Goal: Navigation & Orientation: Find specific page/section

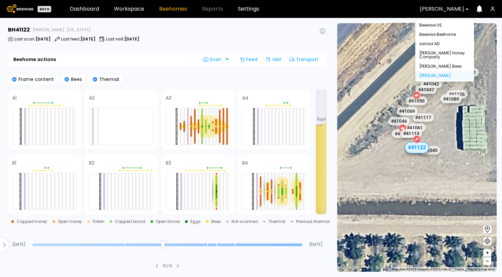
click at [467, 10] on div "[PERSON_NAME]" at bounding box center [441, 8] width 53 height 15
click at [456, 28] on div "Beewise US" at bounding box center [444, 25] width 59 height 9
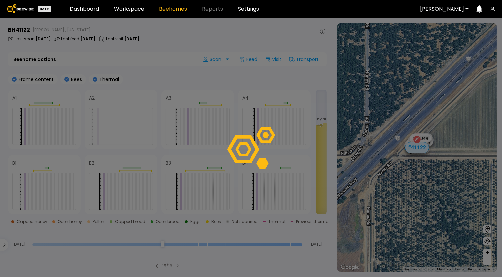
click at [468, 7] on div "[PERSON_NAME]" at bounding box center [441, 8] width 53 height 15
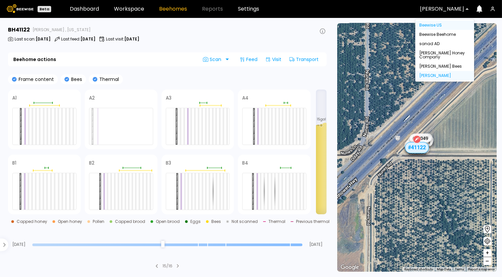
click at [446, 26] on div "Beewise US" at bounding box center [444, 25] width 59 height 9
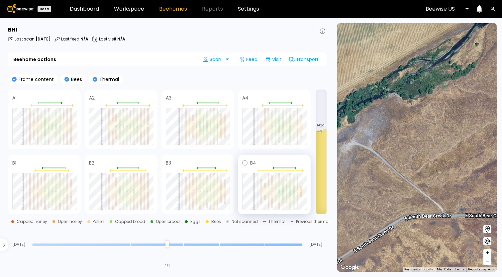
click at [283, 194] on div at bounding box center [283, 196] width 2 height 8
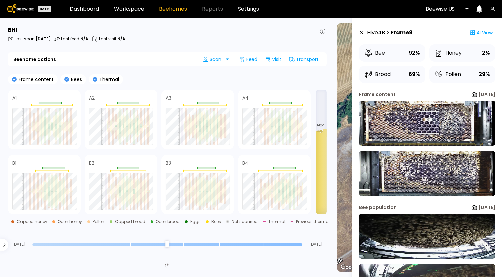
click at [427, 123] on img at bounding box center [427, 123] width 136 height 45
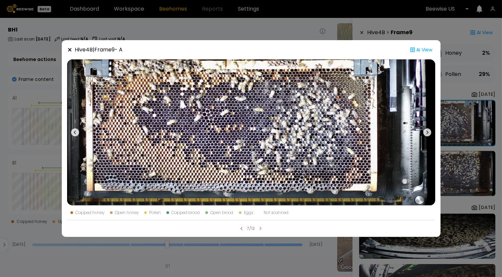
click at [67, 49] on icon at bounding box center [69, 49] width 5 height 5
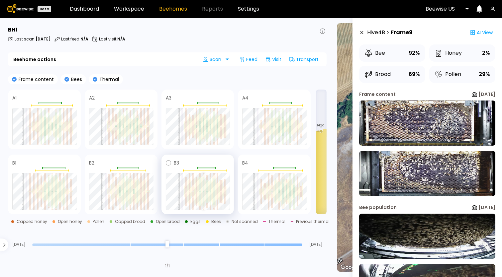
click at [203, 198] on div at bounding box center [204, 199] width 2 height 14
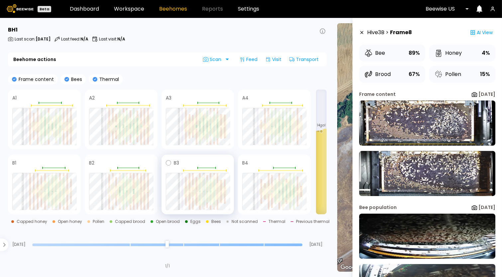
click at [203, 203] on div at bounding box center [204, 199] width 2 height 14
click at [415, 130] on img at bounding box center [427, 123] width 136 height 45
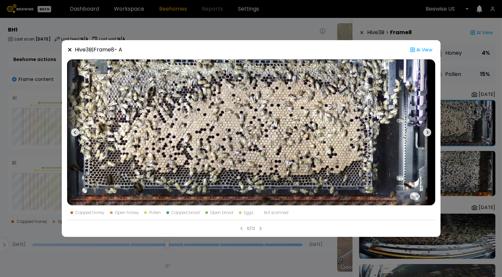
click at [68, 50] on icon at bounding box center [69, 49] width 5 height 5
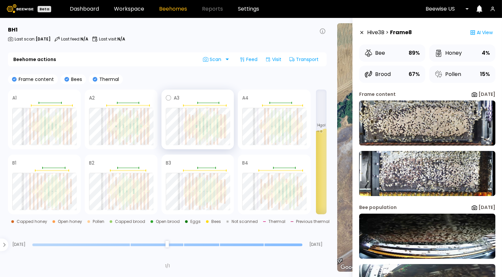
click at [207, 138] on div at bounding box center [207, 138] width 2 height 10
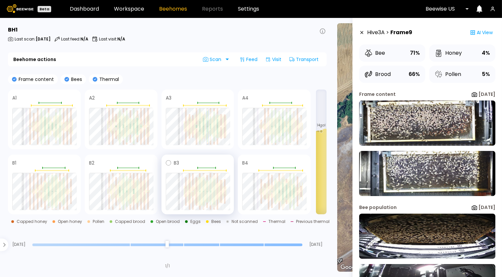
click at [210, 198] on div at bounding box center [211, 199] width 2 height 12
